Goal: Transaction & Acquisition: Purchase product/service

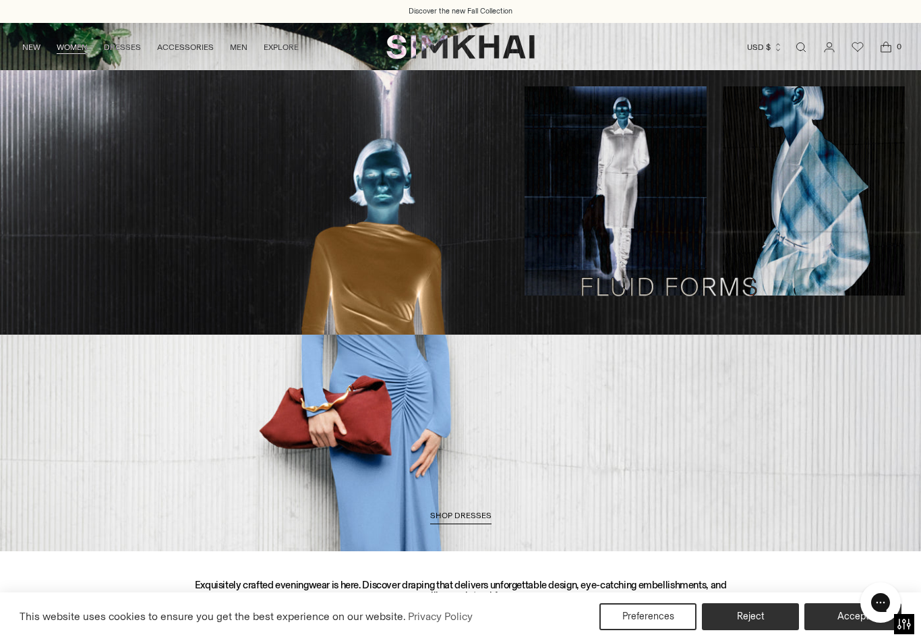
click at [67, 47] on link "WOMEN" at bounding box center [72, 47] width 31 height 30
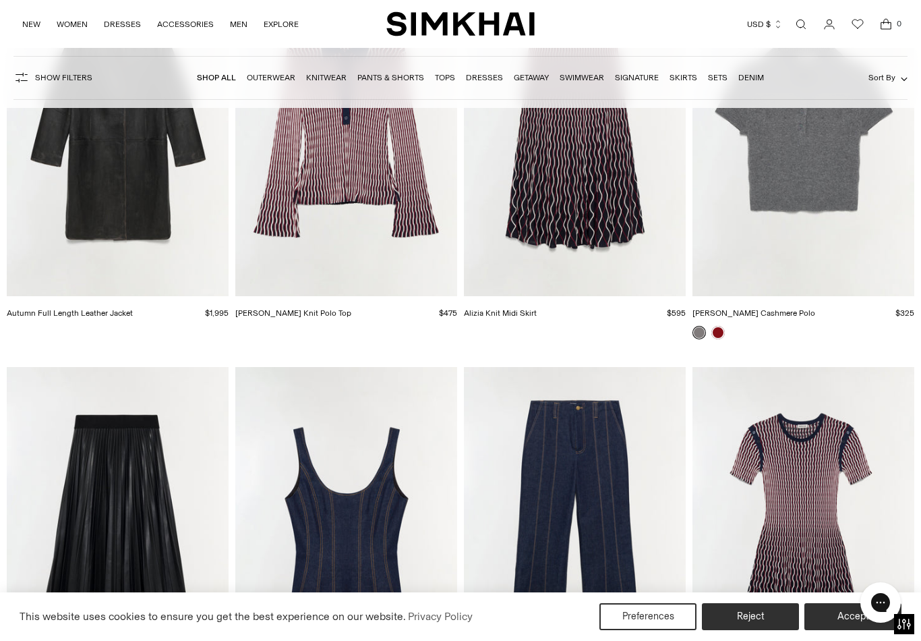
scroll to position [4701, 0]
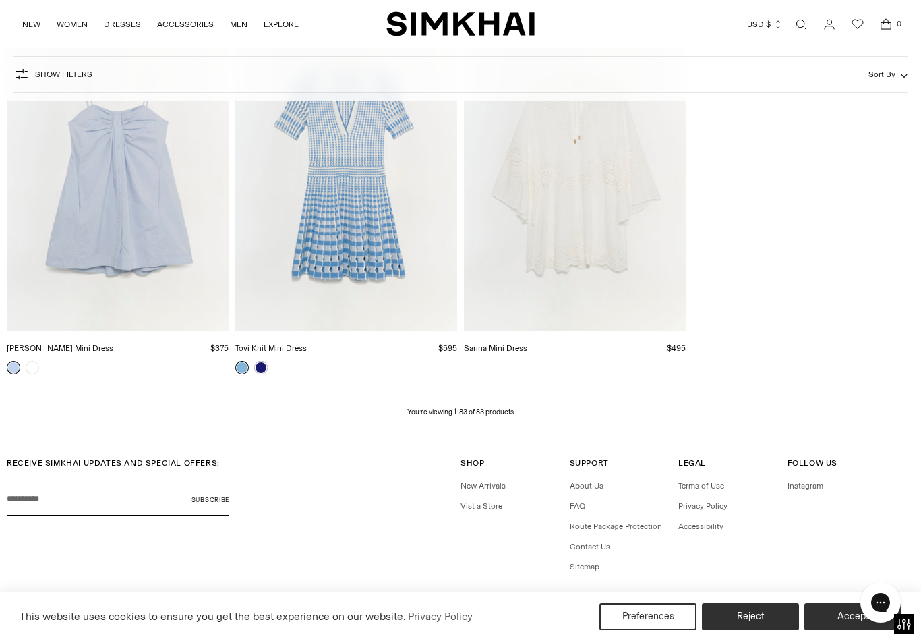
scroll to position [8253, 0]
